Goal: Task Accomplishment & Management: Use online tool/utility

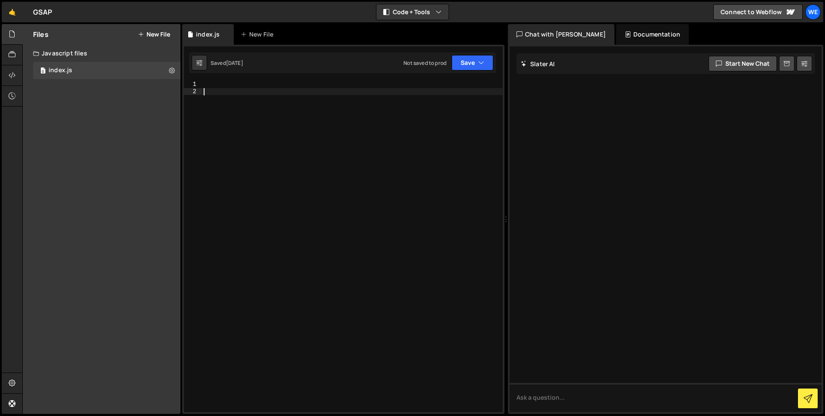
click at [233, 95] on div at bounding box center [352, 253] width 301 height 345
click at [229, 82] on div at bounding box center [352, 253] width 301 height 345
type textarea "</script>"
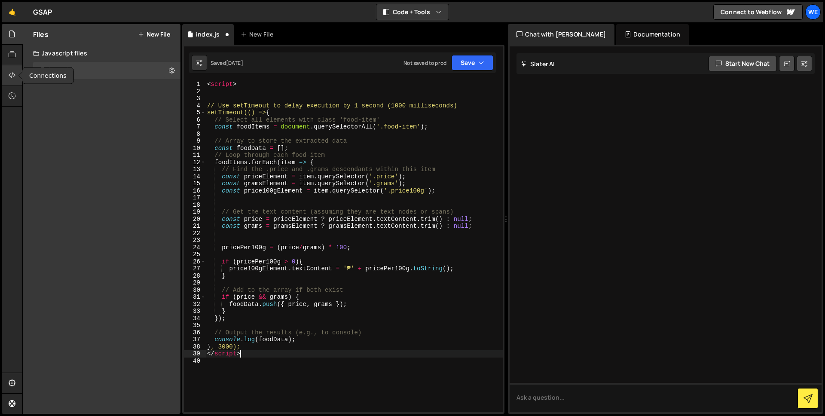
click at [15, 77] on icon at bounding box center [12, 74] width 7 height 9
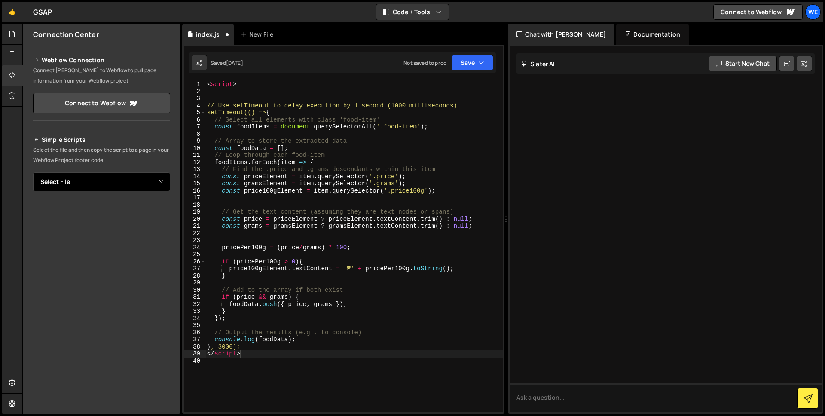
click at [160, 177] on select "Select File index.js" at bounding box center [101, 181] width 137 height 19
select select "48049"
click at [33, 172] on select "Select File index.js" at bounding box center [101, 181] width 137 height 19
click at [160, 208] on button "Button group with nested dropdown" at bounding box center [164, 211] width 12 height 18
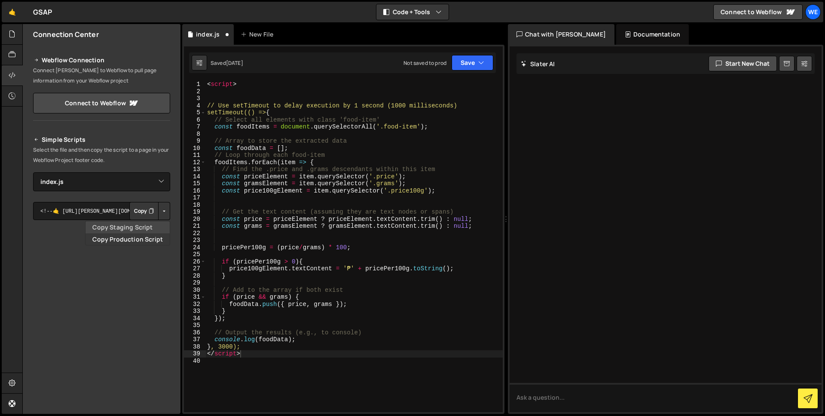
click at [131, 231] on link "Copy Staging Script" at bounding box center [127, 227] width 84 height 12
type textarea "pricePer100g = (price/grams) * 100;"
click at [264, 250] on div "< script > // Use setTimeout to delay execution by 1 second (1000 milliseconds)…" at bounding box center [353, 253] width 297 height 345
click at [331, 255] on div "< script > // Use setTimeout to delay execution by 1 second (1000 milliseconds)…" at bounding box center [353, 253] width 297 height 345
click at [287, 274] on div "< script > // Use setTimeout to delay execution by 1 second (1000 milliseconds)…" at bounding box center [353, 253] width 297 height 345
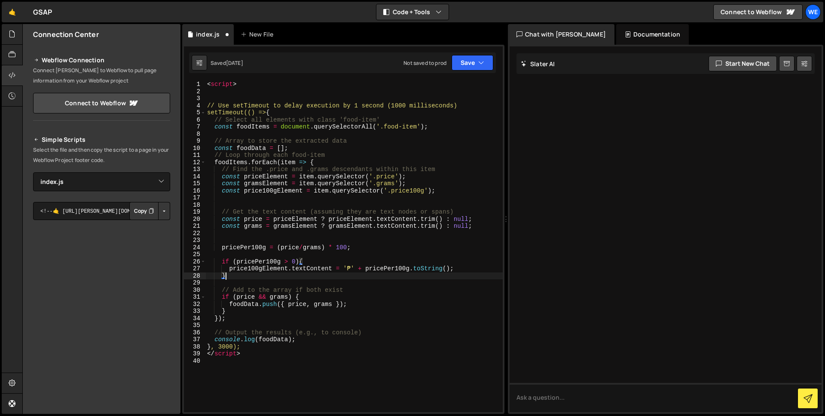
click at [296, 263] on div "< script > // Use setTimeout to delay execution by 1 second (1000 milliseconds)…" at bounding box center [353, 253] width 297 height 345
click at [253, 262] on div "< script > // Use setTimeout to delay execution by 1 second (1000 milliseconds)…" at bounding box center [353, 253] width 297 height 345
click at [305, 261] on div "< script > // Use setTimeout to delay execution by 1 second (1000 milliseconds)…" at bounding box center [353, 253] width 297 height 345
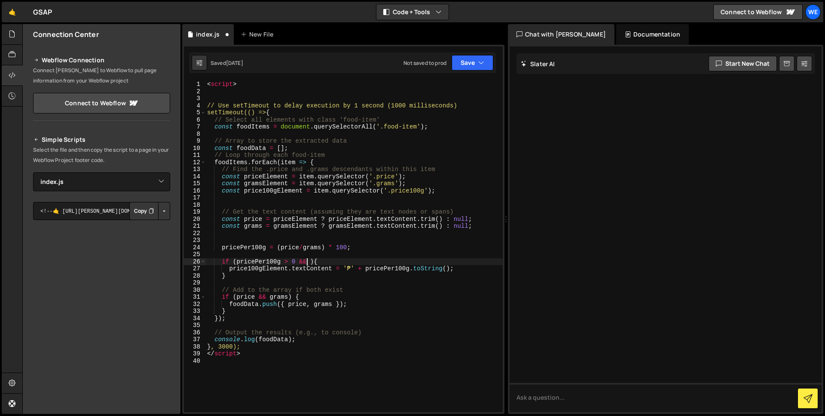
click at [311, 262] on div "< script > // Use setTimeout to delay execution by 1 second (1000 milliseconds)…" at bounding box center [353, 253] width 297 height 345
paste textarea "pricePer100g"
click at [469, 58] on button "Save" at bounding box center [472, 62] width 42 height 15
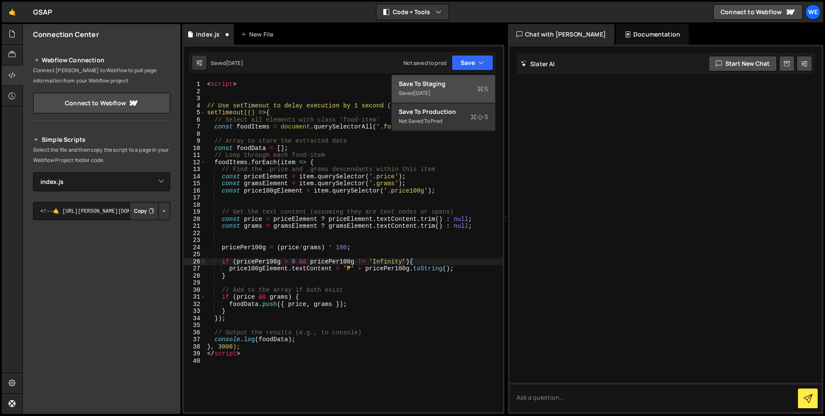
click at [446, 88] on div "Saved [DATE]" at bounding box center [443, 93] width 89 height 10
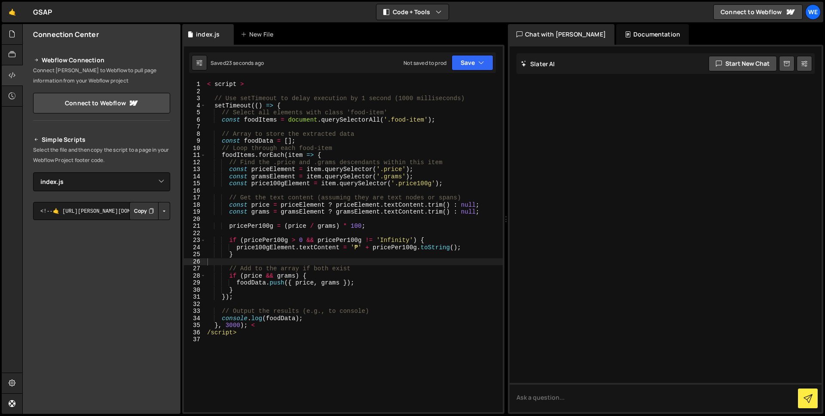
click at [161, 212] on button "Button group with nested dropdown" at bounding box center [164, 211] width 12 height 18
click at [136, 227] on link "Copy Staging Script" at bounding box center [127, 227] width 84 height 12
click at [251, 326] on div "< script > // Use setTimeout to delay execution by 1 second (1000 milliseconds)…" at bounding box center [353, 253] width 297 height 345
click at [242, 342] on div "< script > // Use setTimeout to delay execution by 1 second (1000 milliseconds)…" at bounding box center [353, 253] width 297 height 345
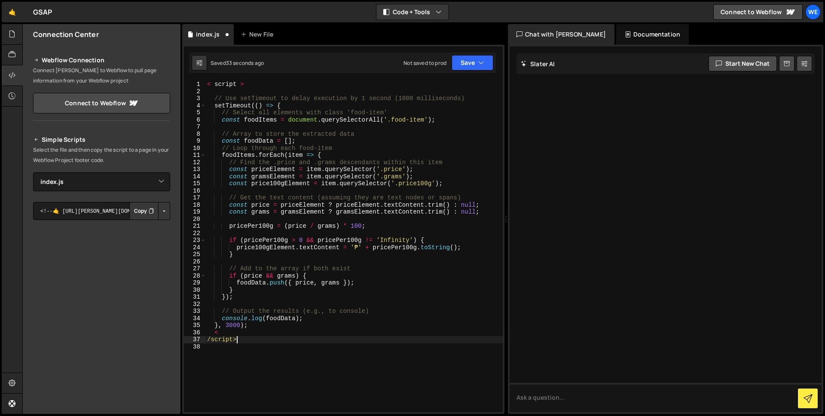
click at [207, 342] on div "< script > // Use setTimeout to delay execution by 1 second (1000 milliseconds)…" at bounding box center [353, 253] width 297 height 345
click at [215, 84] on div "< script > // Use setTimeout to delay execution by 1 second (1000 milliseconds)…" at bounding box center [353, 253] width 297 height 345
click at [236, 84] on div "< script > // Use setTimeout to delay execution by 1 second (1000 milliseconds)…" at bounding box center [353, 253] width 297 height 345
click at [214, 334] on div "< script > // Use setTimeout to delay execution by 1 second (1000 milliseconds)…" at bounding box center [353, 253] width 297 height 345
click at [266, 335] on div "< script > // Use setTimeout to delay execution by 1 second (1000 milliseconds)…" at bounding box center [353, 253] width 297 height 345
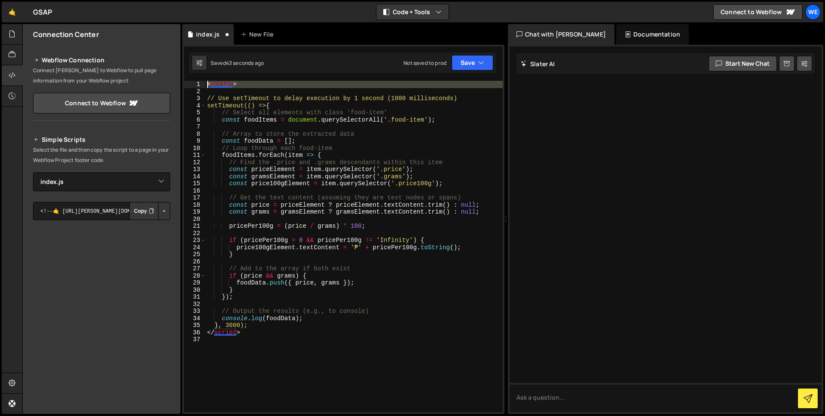
drag, startPoint x: 219, startPoint y: 90, endPoint x: 187, endPoint y: 76, distance: 35.0
click at [187, 76] on div "</script> 1 2 3 4 5 6 7 8 9 10 11 12 13 14 15 16 17 18 19 20 21 22 23 24 25 26 …" at bounding box center [343, 229] width 322 height 369
type textarea "<script>"
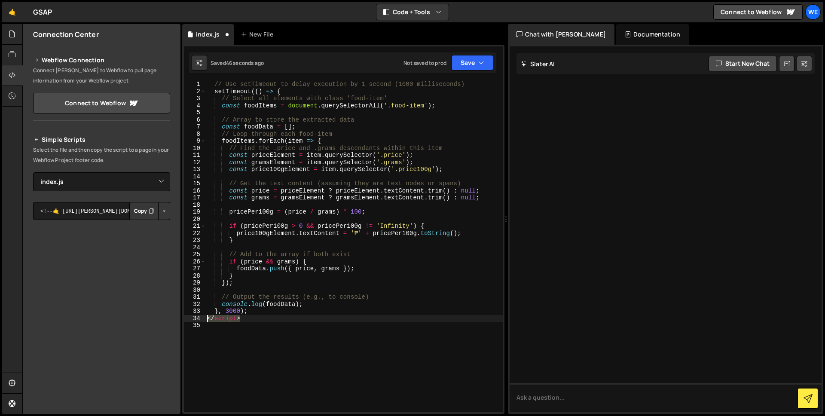
drag, startPoint x: 249, startPoint y: 318, endPoint x: 184, endPoint y: 318, distance: 64.9
click at [184, 318] on div "// Use setTimeout to delay execution by 1 second (1000 milliseconds) 1 2 3 4 5 …" at bounding box center [343, 246] width 319 height 331
type textarea "</script>"
click at [468, 64] on button "Save" at bounding box center [472, 62] width 42 height 15
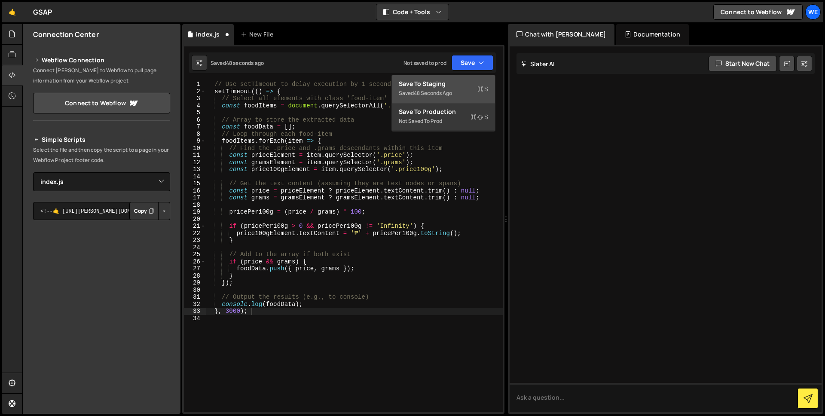
click at [454, 86] on div "Save to Staging S" at bounding box center [443, 83] width 89 height 9
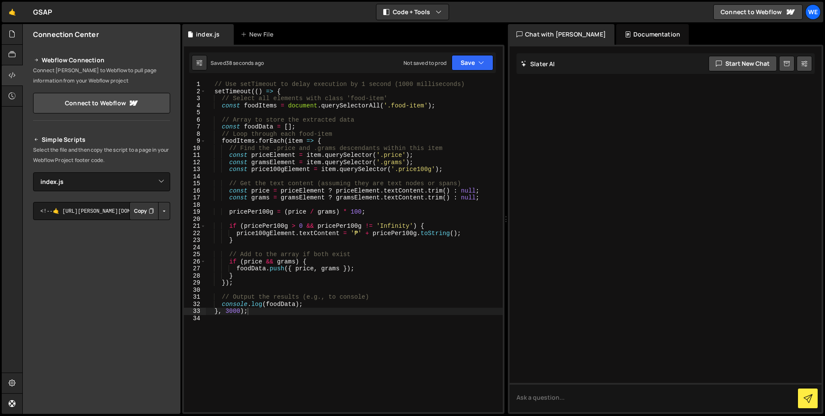
click at [372, 211] on div "// Use setTimeout to delay execution by 1 second (1000 milliseconds) setTimeout…" at bounding box center [353, 253] width 297 height 345
click at [230, 214] on div "// Use setTimeout to delay execution by 1 second (1000 milliseconds) setTimeout…" at bounding box center [353, 253] width 297 height 345
click at [363, 213] on div "// Use setTimeout to delay execution by 1 second (1000 milliseconds) setTimeout…" at bounding box center [353, 246] width 297 height 331
click at [286, 211] on div "// Use setTimeout to delay execution by 1 second (1000 milliseconds) setTimeout…" at bounding box center [353, 253] width 297 height 345
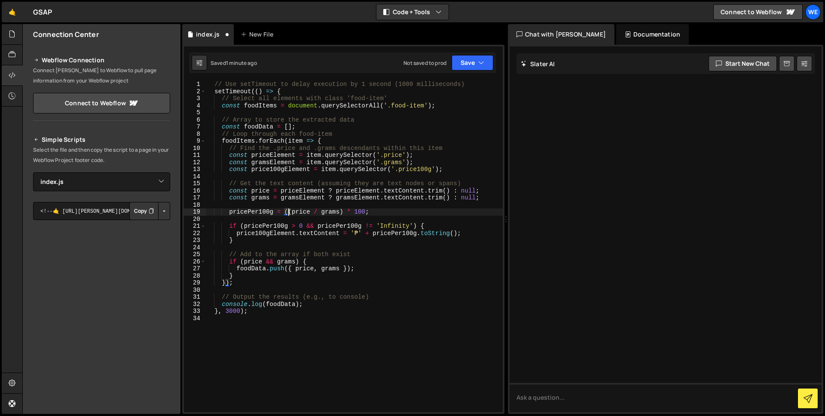
click at [367, 212] on div "// Use setTimeout to delay execution by 1 second (1000 milliseconds) setTimeout…" at bounding box center [353, 253] width 297 height 345
paste textarea ".toFixed(1)"
click at [482, 65] on icon "button" at bounding box center [481, 62] width 6 height 9
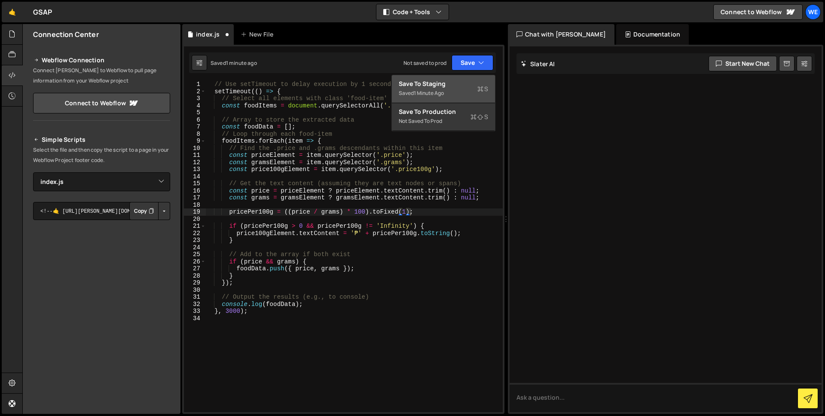
click at [463, 85] on div "Save to Staging S" at bounding box center [443, 83] width 89 height 9
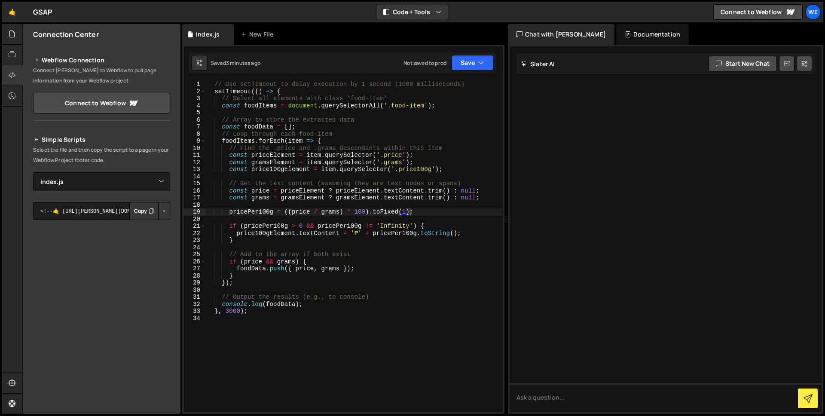
click at [229, 310] on div "// Use setTimeout to delay execution by 1 second (1000 milliseconds) setTimeout…" at bounding box center [353, 253] width 297 height 345
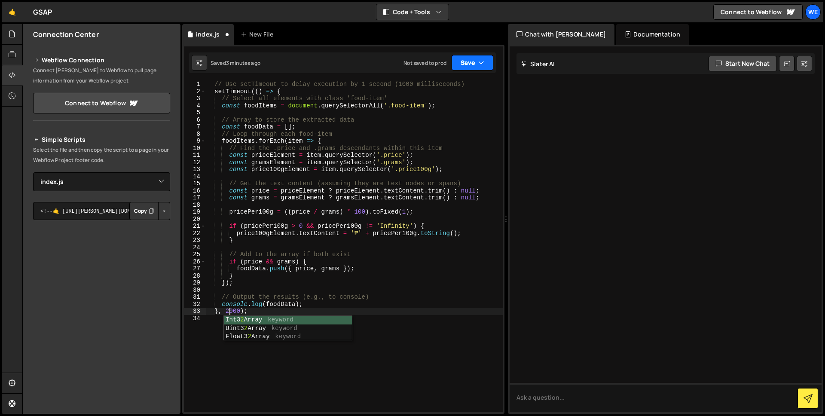
type textarea "}, 2000);"
click at [486, 62] on button "Save" at bounding box center [472, 62] width 42 height 15
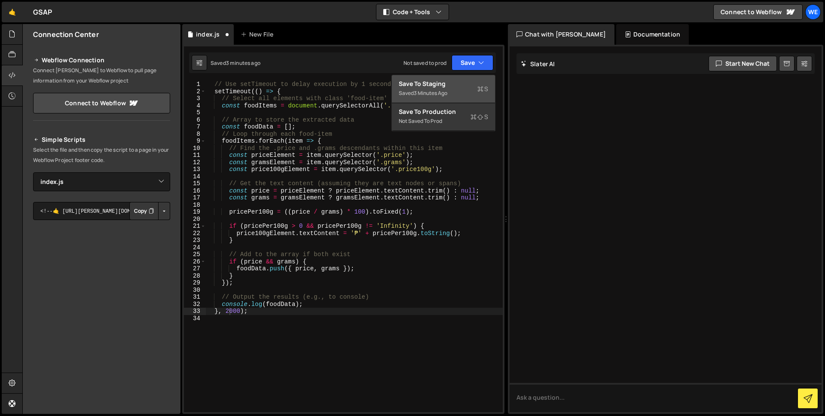
click at [464, 88] on div "Saved 3 minutes ago" at bounding box center [443, 93] width 89 height 10
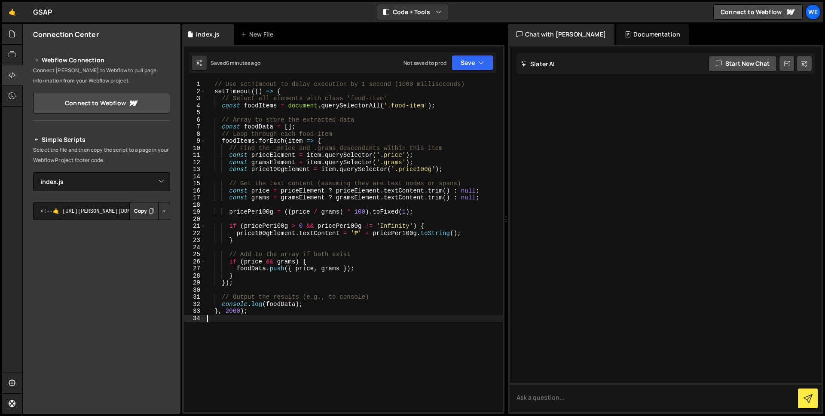
click at [253, 320] on div "// Use setTimeout to delay execution by 1 second (1000 milliseconds) setTimeout…" at bounding box center [353, 253] width 297 height 345
paste textarea "});"
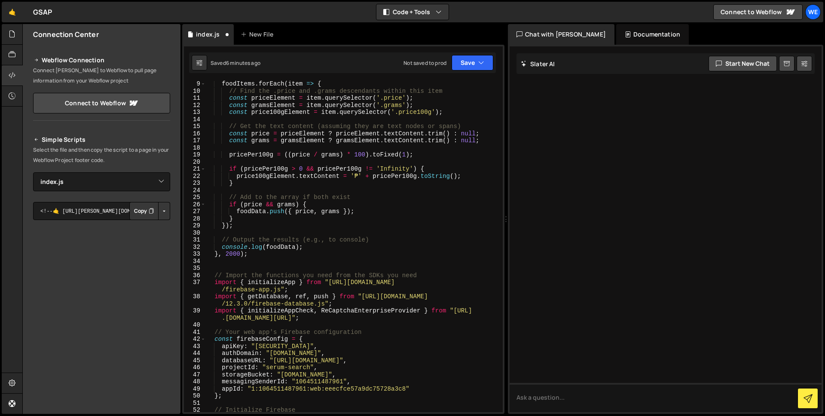
scroll to position [58, 0]
click at [259, 255] on div "foodItems . forEach ( item => { // Find the .price and .grams descendants withi…" at bounding box center [352, 251] width 294 height 345
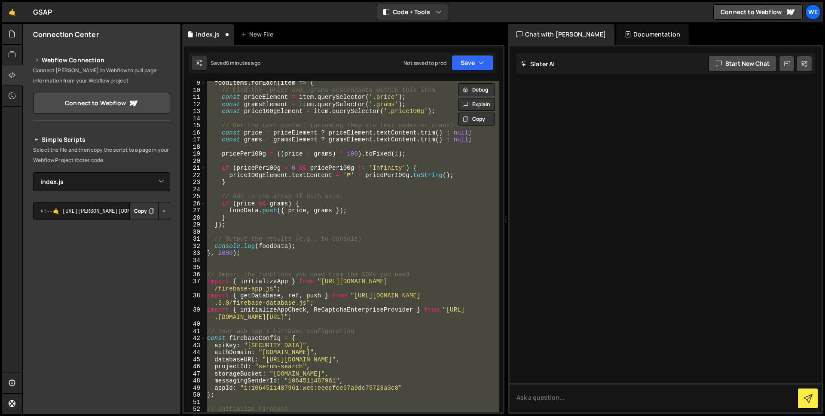
click at [257, 256] on div "foodItems . forEach ( item => { // Find the .price and .grams descendants withi…" at bounding box center [352, 246] width 294 height 331
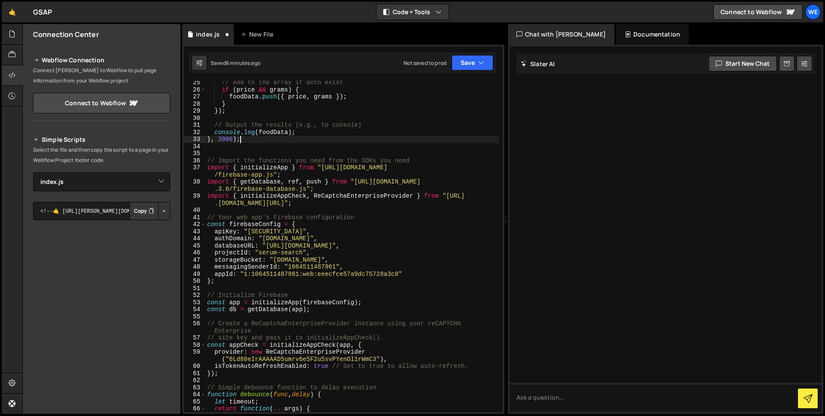
scroll to position [174, 0]
click at [206, 159] on div "// Add to the array if both exist if ( price && grams ) { foodData . push ({ pr…" at bounding box center [352, 249] width 294 height 345
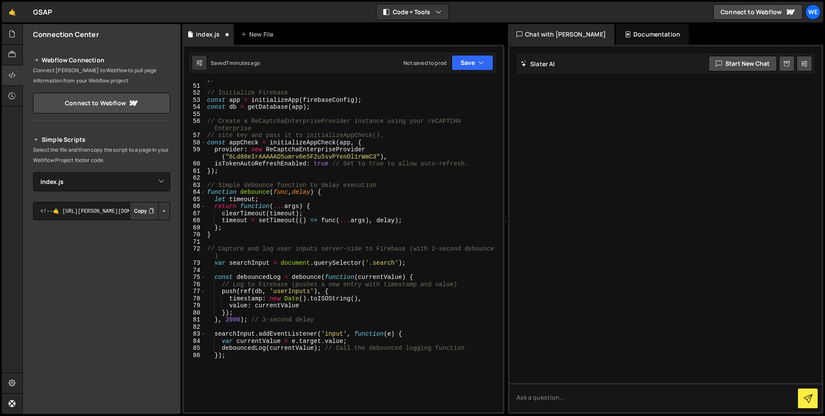
scroll to position [376, 0]
click at [230, 233] on div "// Initialize Firebase const app = initializeApp ( firebaseConfig ) ; const db …" at bounding box center [352, 253] width 294 height 345
type textarea "}; }"
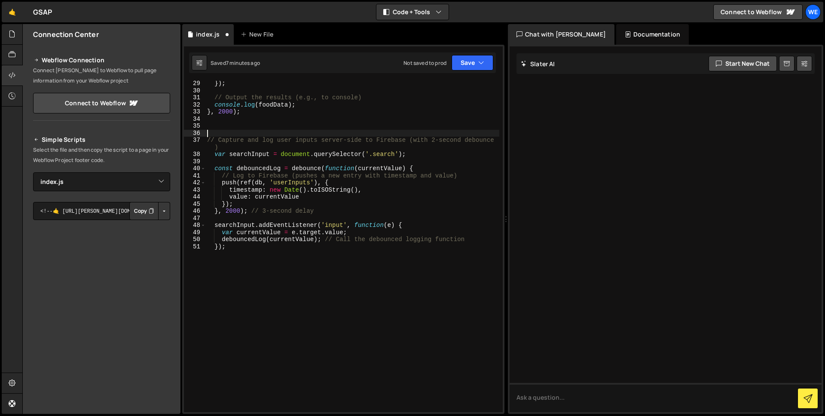
scroll to position [192, 0]
drag, startPoint x: 238, startPoint y: 146, endPoint x: 181, endPoint y: 140, distance: 57.0
click at [181, 140] on div "Files New File Javascript files 0 index.js 0 CSS files Copy share link Edit Fil…" at bounding box center [423, 219] width 802 height 390
type textarea "// Capture and log user inputs server-side to Firebase (with 2-second debounce)"
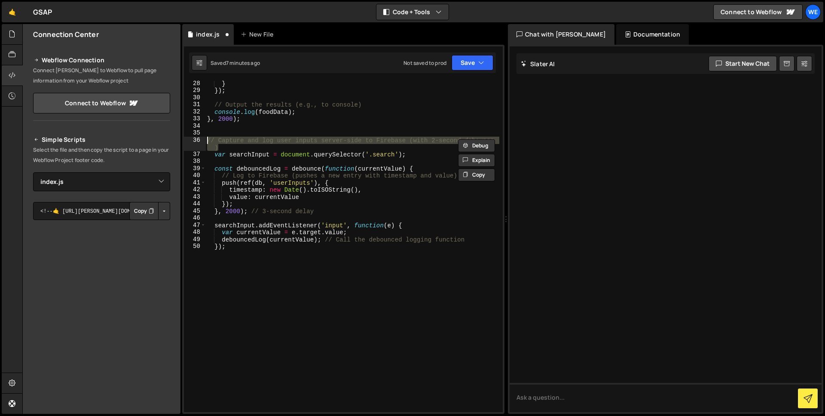
scroll to position [185, 0]
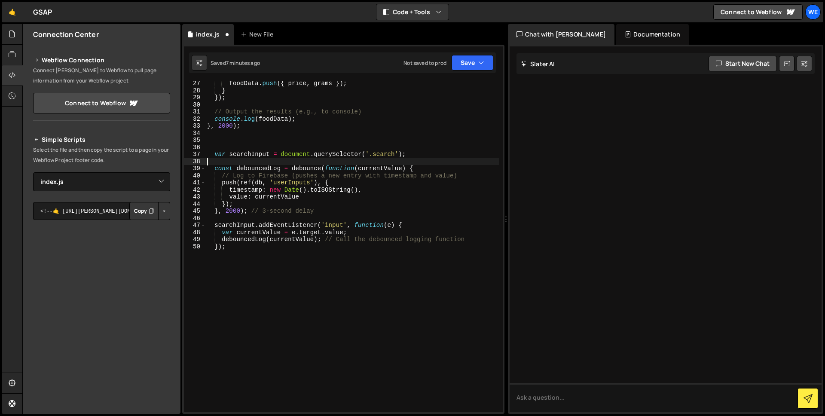
click at [242, 162] on div "foodData . push ({ price , grams }) ; } }) ; // Output the results (e.g., to co…" at bounding box center [352, 252] width 294 height 345
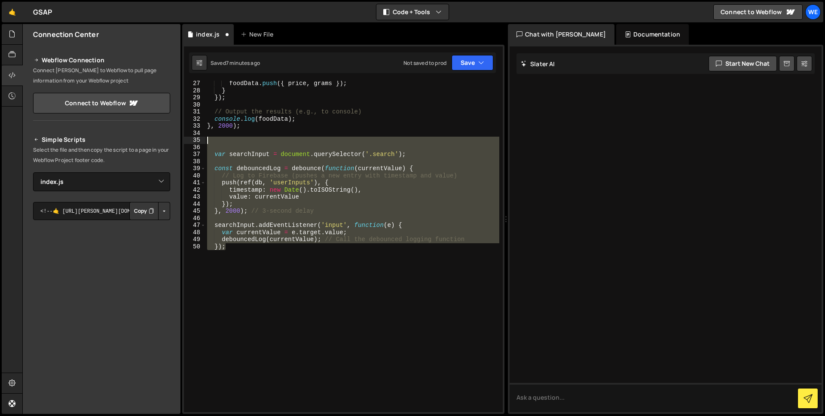
drag, startPoint x: 234, startPoint y: 250, endPoint x: 141, endPoint y: 143, distance: 140.9
click at [141, 143] on div "Files New File Javascript files 0 index.js 0 CSS files Copy share link Edit Fil…" at bounding box center [423, 219] width 802 height 390
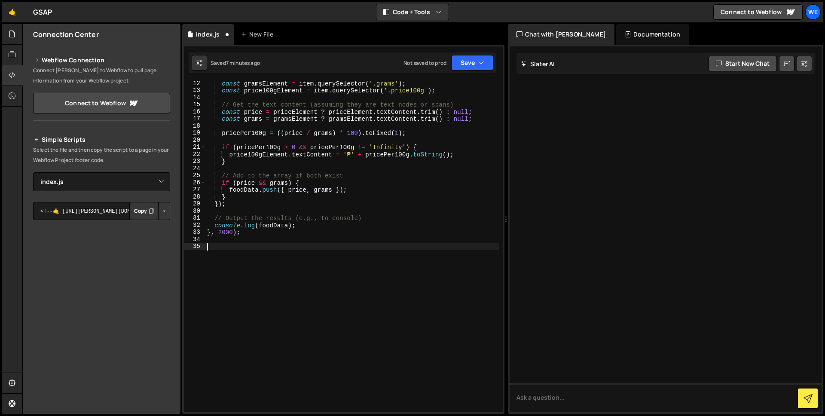
scroll to position [79, 0]
paste textarea "}, 3000);"
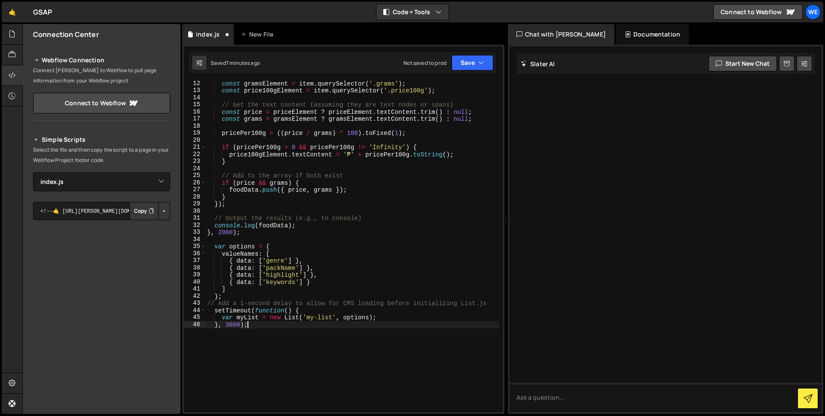
click at [212, 249] on div "const gramsElement = item . querySelector ( '.grams' ) ; const price100gElement…" at bounding box center [352, 252] width 294 height 345
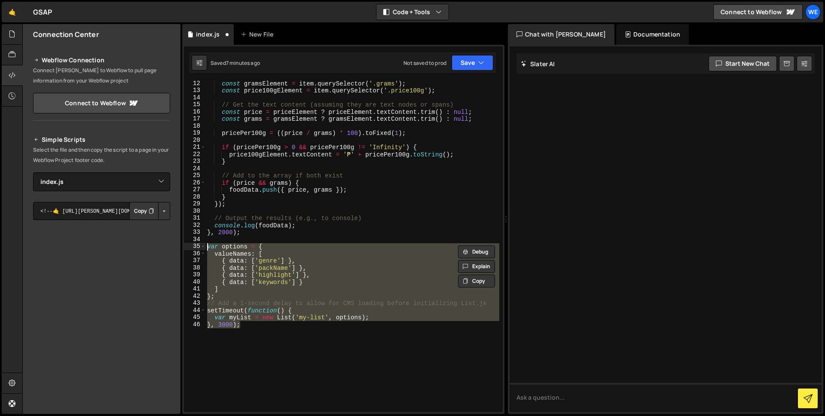
click at [287, 250] on div "const gramsElement = item . querySelector ( '.grams' ) ; const price100gElement…" at bounding box center [352, 246] width 294 height 331
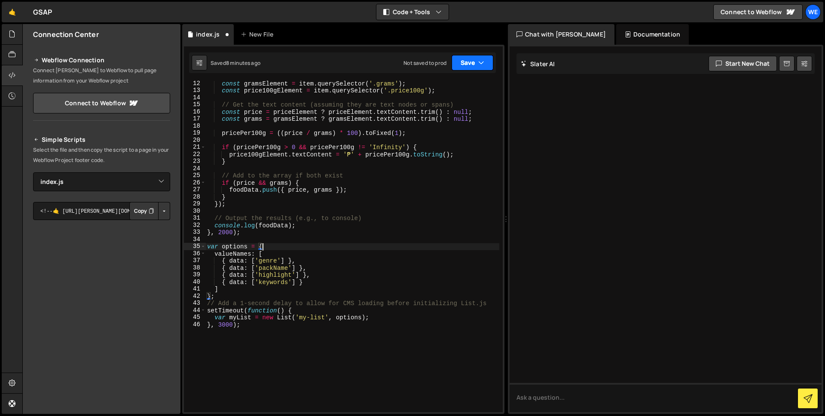
click at [488, 64] on button "Save" at bounding box center [472, 62] width 42 height 15
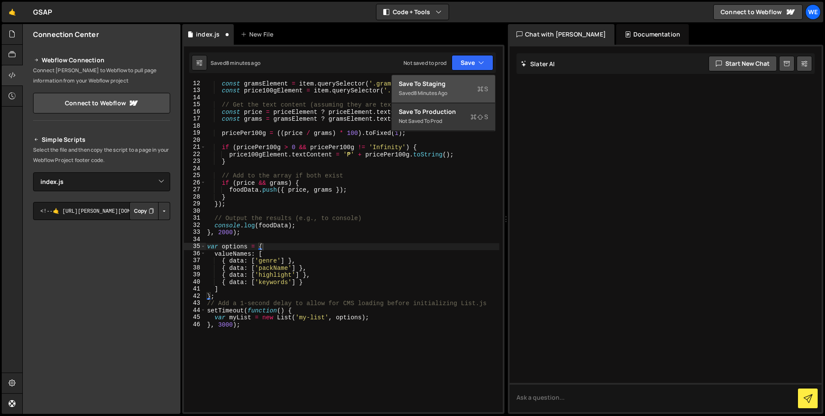
click at [462, 85] on div "Save to Staging S" at bounding box center [443, 83] width 89 height 9
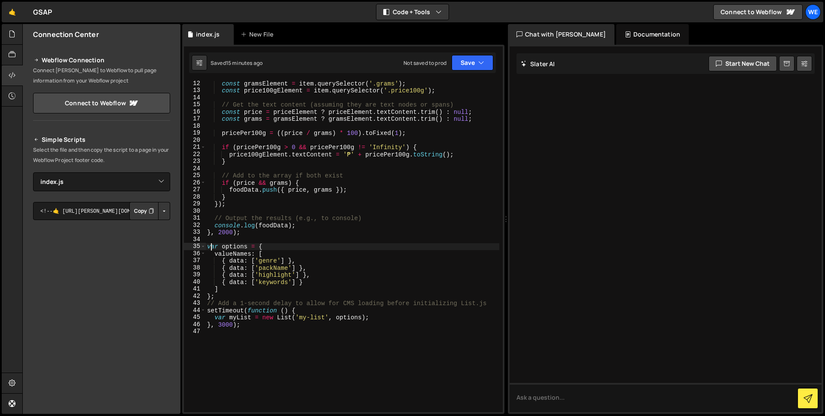
click at [212, 243] on div "const gramsElement = item . querySelector ( '.grams' ) ; const price100gElement…" at bounding box center [352, 252] width 294 height 345
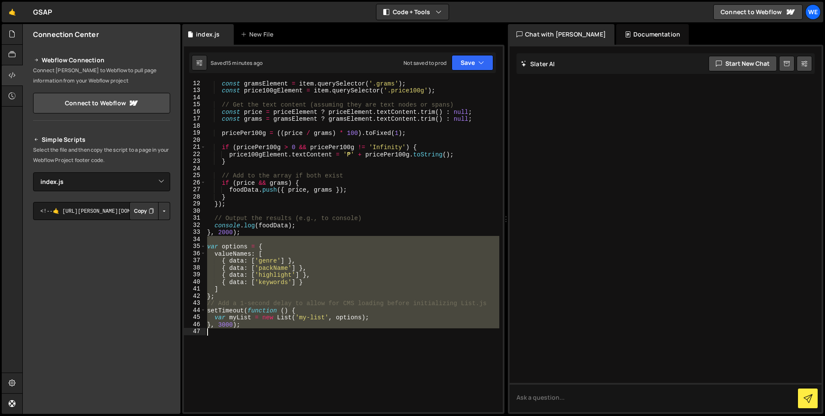
drag, startPoint x: 216, startPoint y: 240, endPoint x: 274, endPoint y: 369, distance: 141.7
click at [274, 369] on div "const gramsElement = item . querySelector ( '.grams' ) ; const price100gElement…" at bounding box center [352, 252] width 294 height 345
type textarea "}, 3000);"
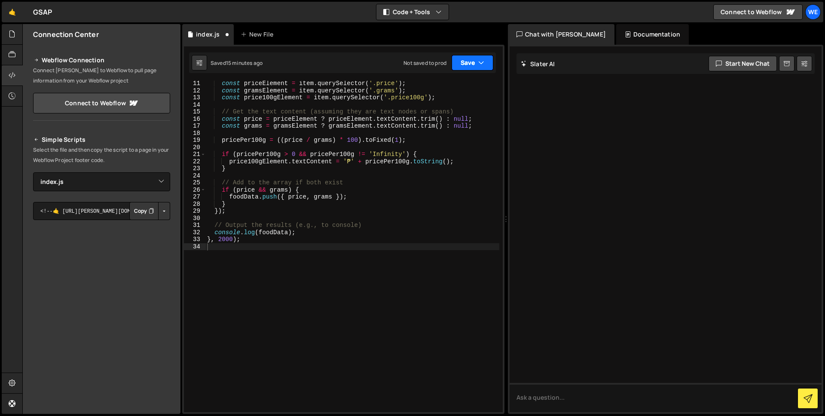
click at [486, 62] on button "Save" at bounding box center [472, 62] width 42 height 15
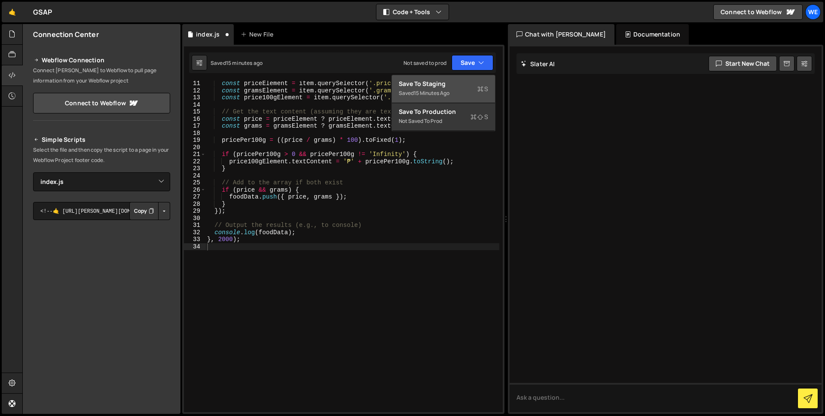
click at [465, 84] on div "Save to Staging S" at bounding box center [443, 83] width 89 height 9
